Goal: Check status: Check status

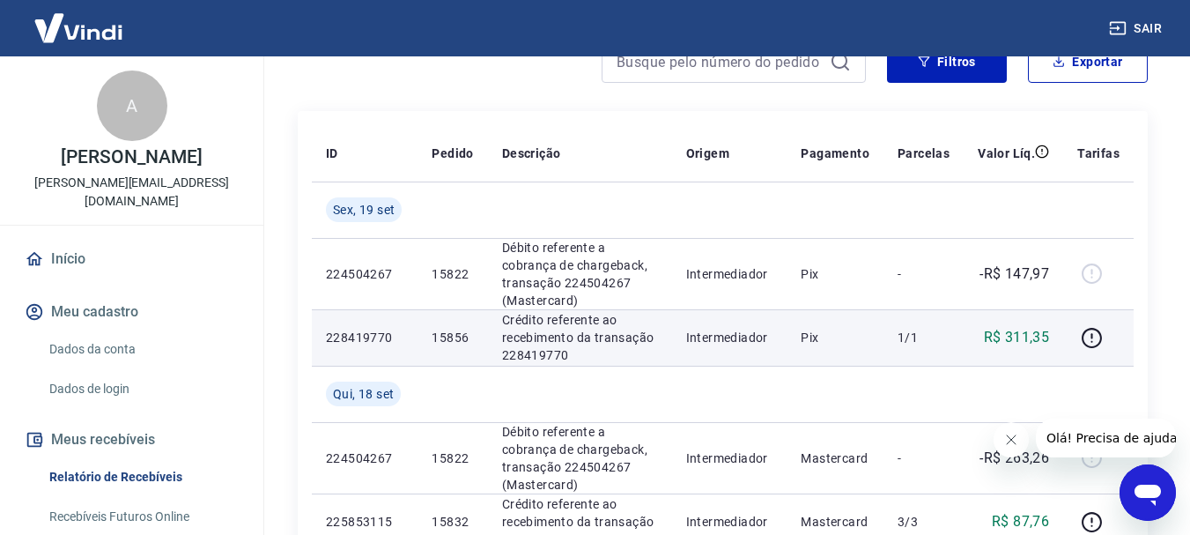
scroll to position [176, 0]
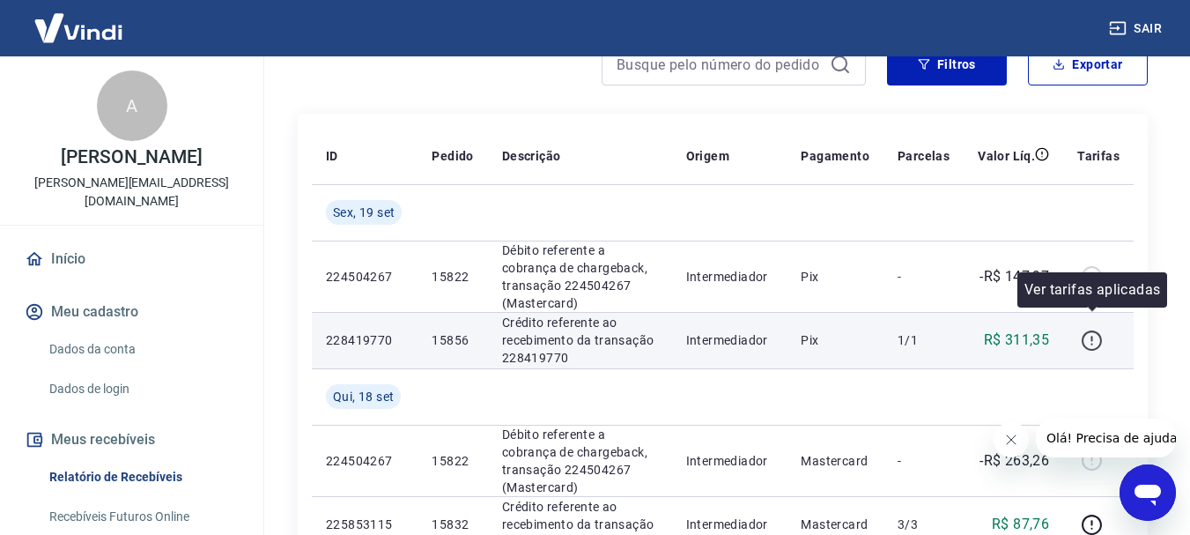
click at [1102, 330] on icon "button" at bounding box center [1092, 340] width 20 height 20
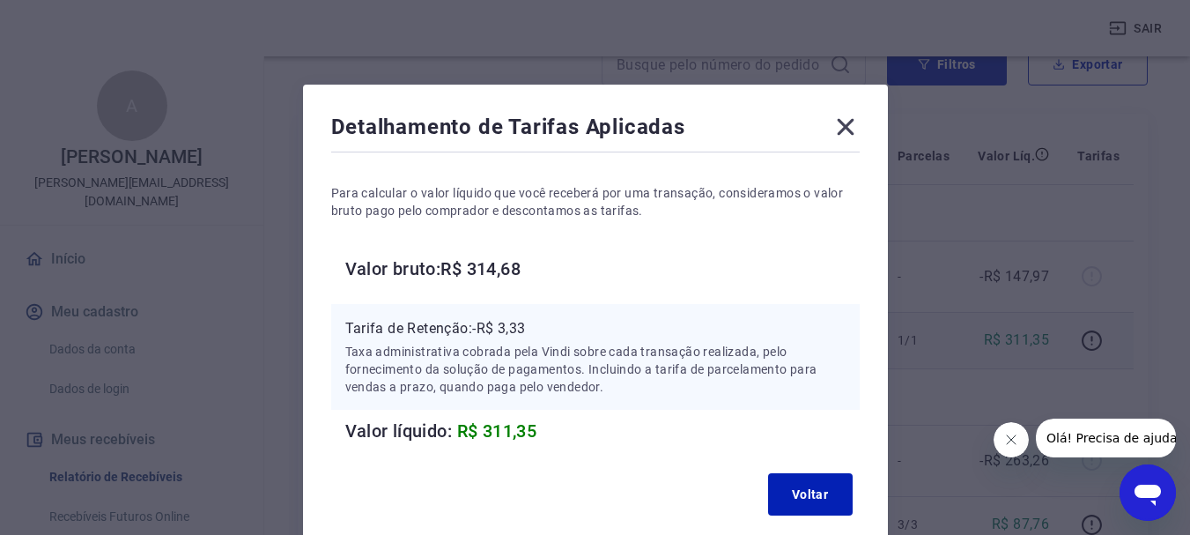
click at [855, 132] on icon at bounding box center [846, 127] width 28 height 28
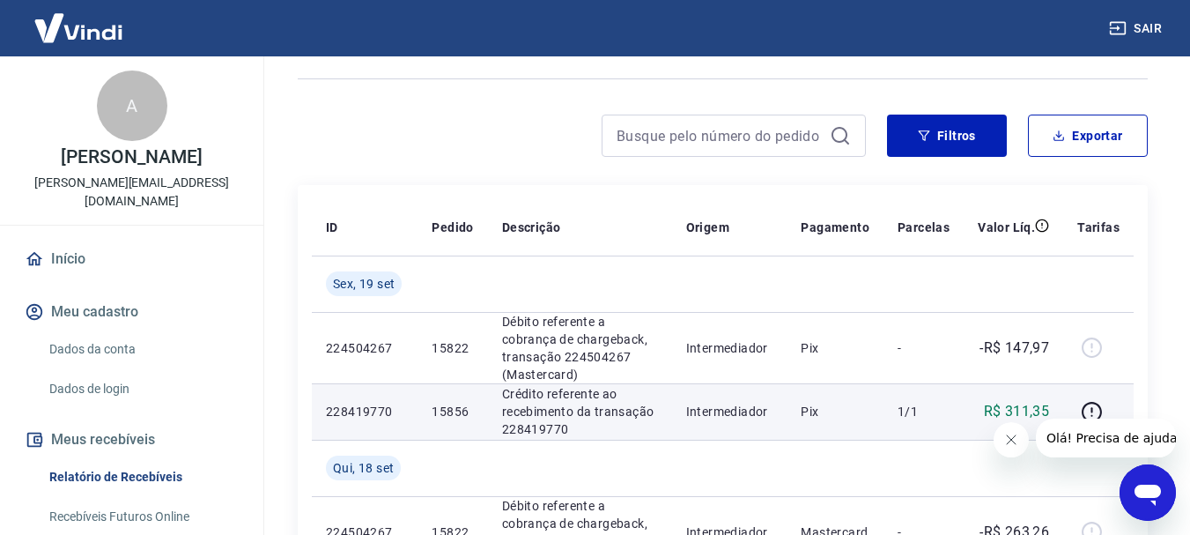
scroll to position [0, 0]
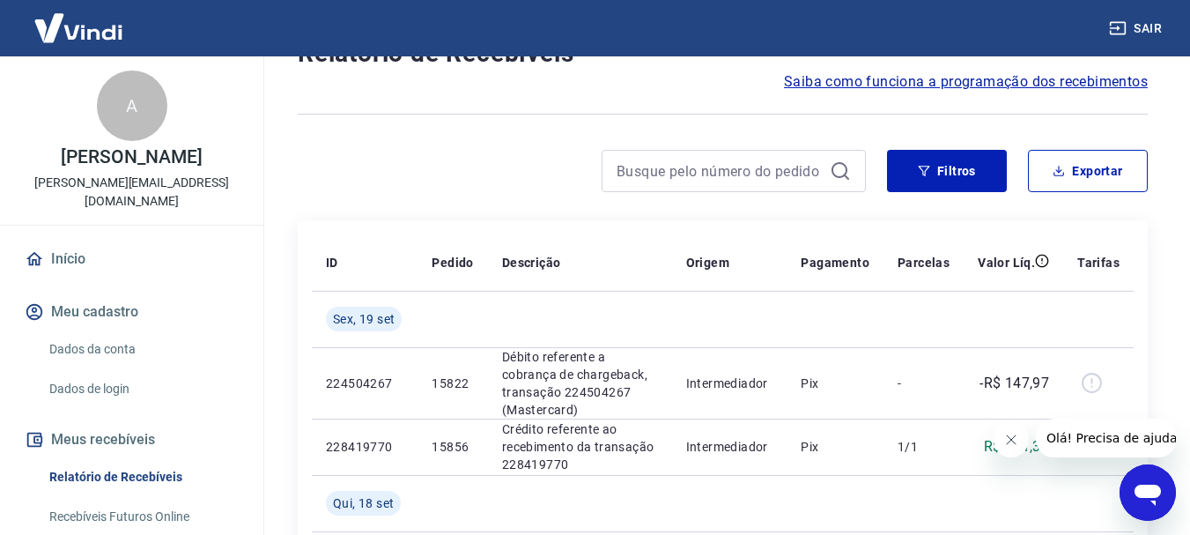
scroll to position [176, 0]
